Goal: Transaction & Acquisition: Download file/media

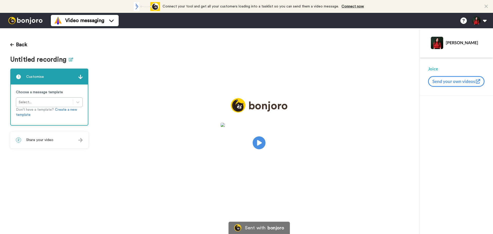
click at [69, 58] on icon at bounding box center [71, 60] width 4 height 4
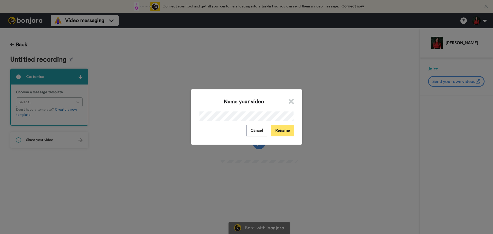
click at [285, 130] on button "Rename" at bounding box center [282, 130] width 23 height 11
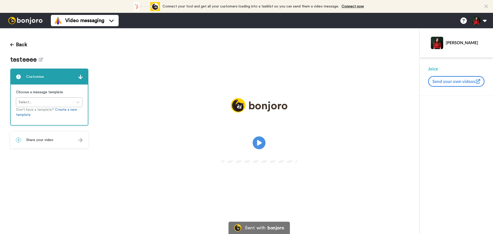
click at [249, 143] on video at bounding box center [259, 142] width 77 height 39
click at [246, 134] on video at bounding box center [259, 142] width 77 height 39
drag, startPoint x: 233, startPoint y: 142, endPoint x: 204, endPoint y: 187, distance: 53.3
click at [221, 160] on div at bounding box center [259, 155] width 77 height 11
click at [244, 158] on video at bounding box center [259, 142] width 77 height 39
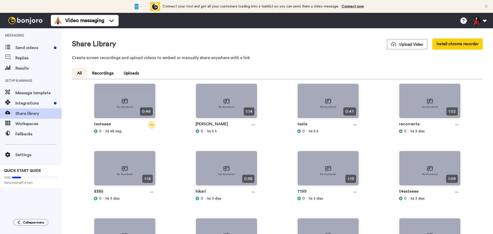
click at [153, 125] on icon at bounding box center [151, 125] width 3 height 1
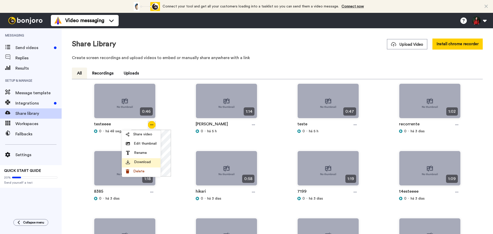
click at [152, 163] on div "Download" at bounding box center [141, 162] width 31 height 5
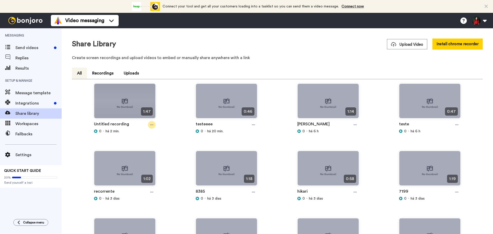
click at [152, 126] on icon at bounding box center [151, 125] width 3 height 4
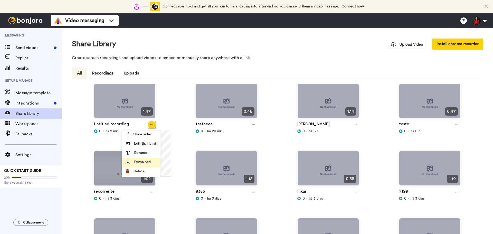
click at [146, 161] on span "Download" at bounding box center [142, 162] width 17 height 5
